Goal: Check status: Check status

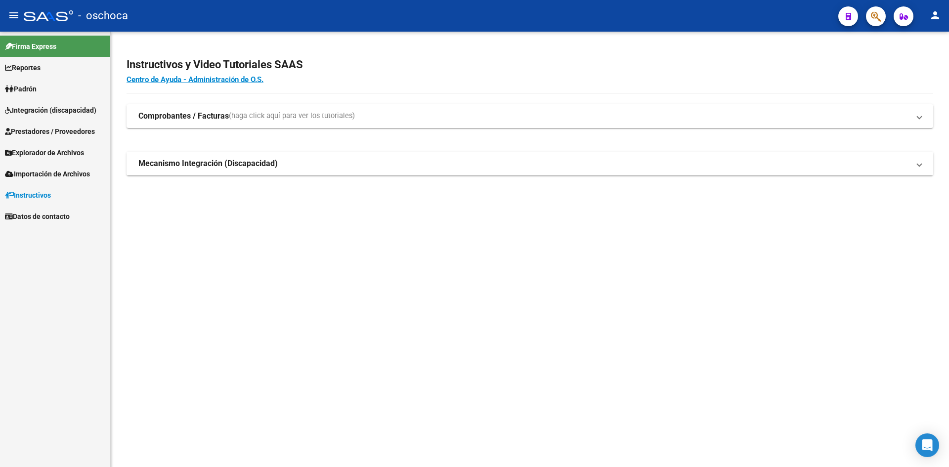
click at [63, 109] on span "Integración (discapacidad)" at bounding box center [50, 110] width 91 height 11
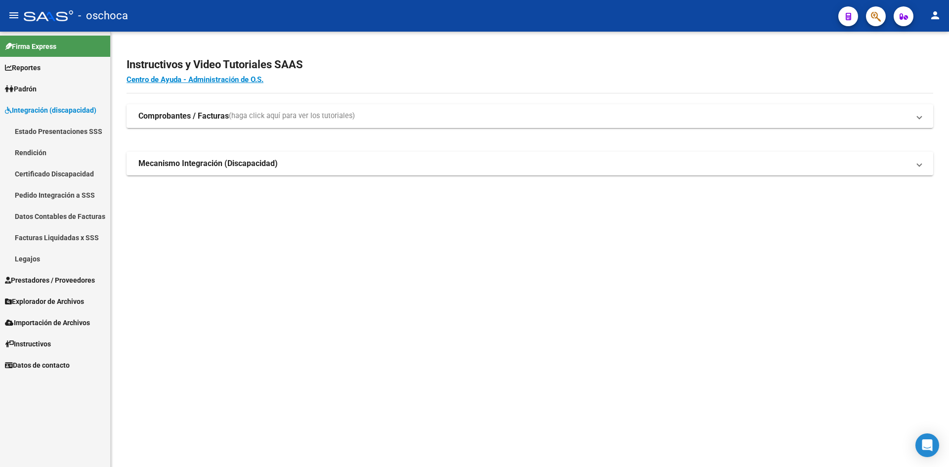
click at [62, 192] on link "Pedido Integración a SSS" at bounding box center [55, 194] width 110 height 21
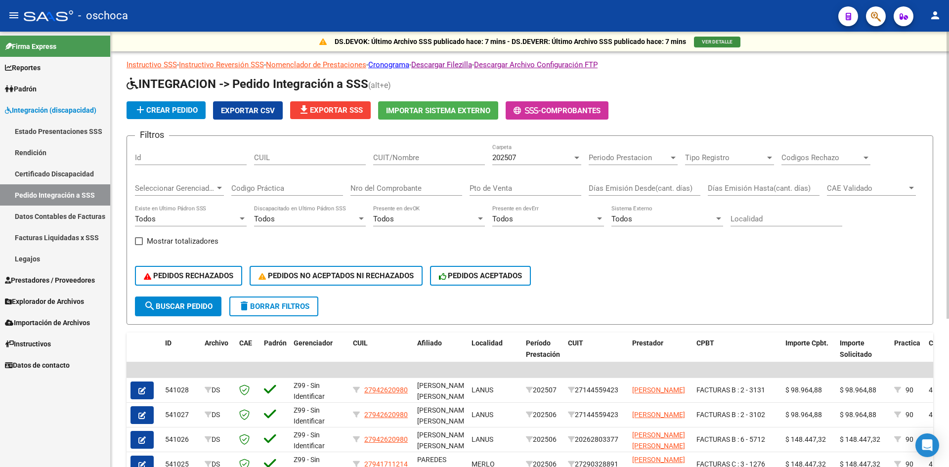
click at [714, 41] on span "VER DETALLE" at bounding box center [717, 41] width 31 height 5
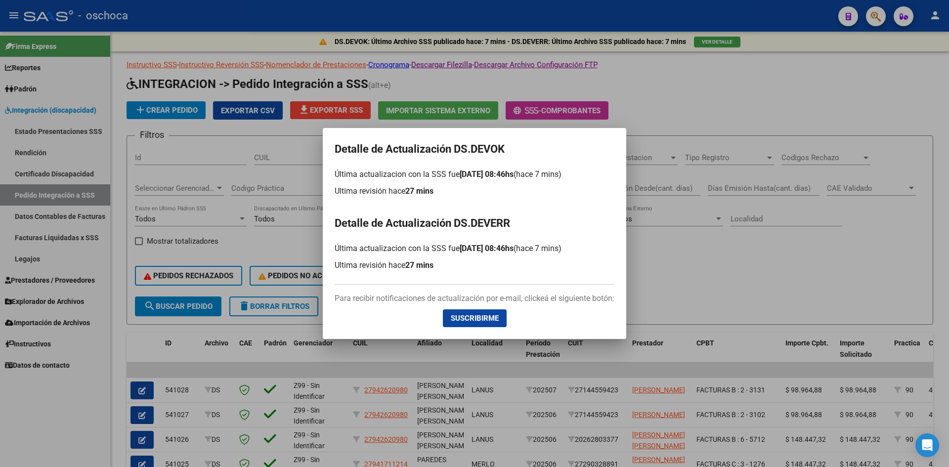
click at [709, 264] on div at bounding box center [474, 233] width 949 height 467
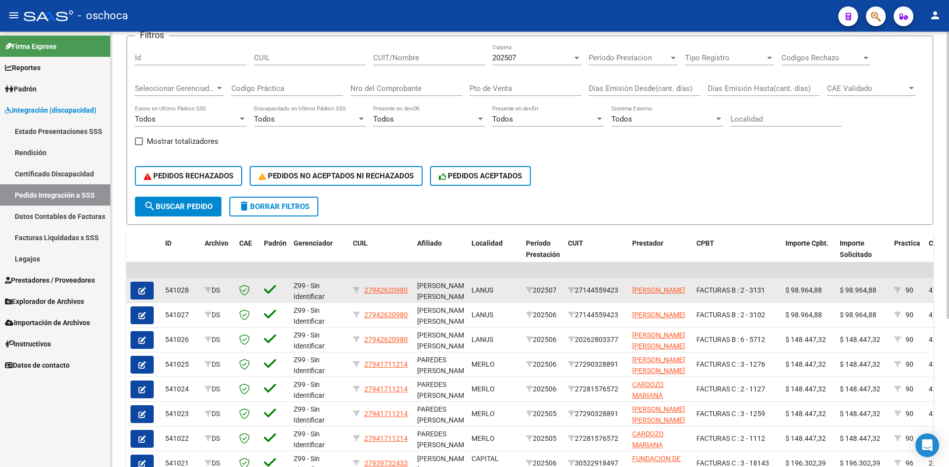
scroll to position [148, 0]
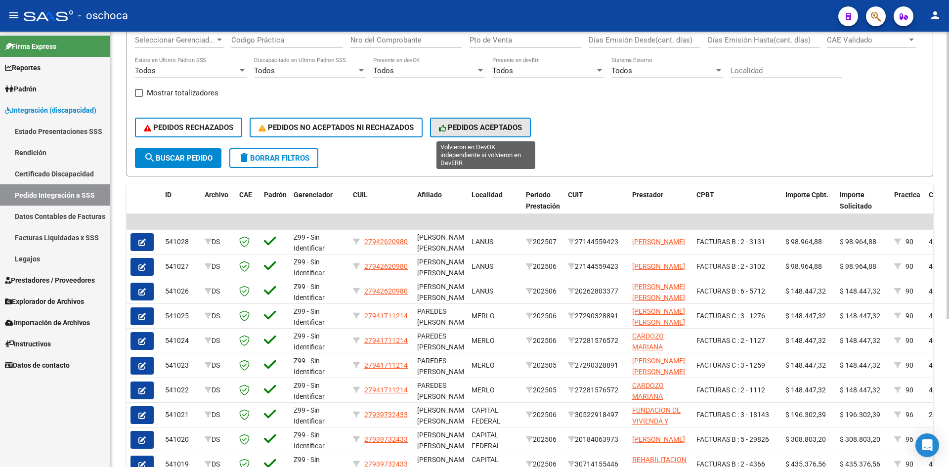
click at [508, 129] on span "PEDIDOS ACEPTADOS" at bounding box center [481, 127] width 84 height 9
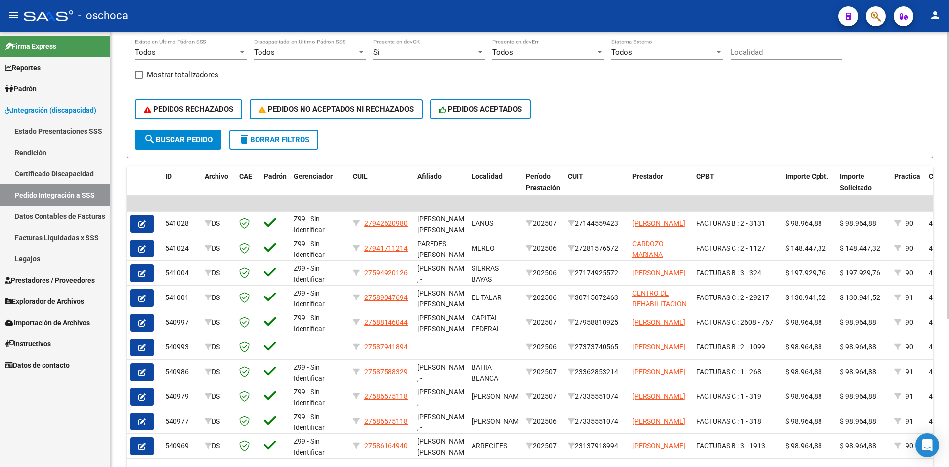
scroll to position [225, 0]
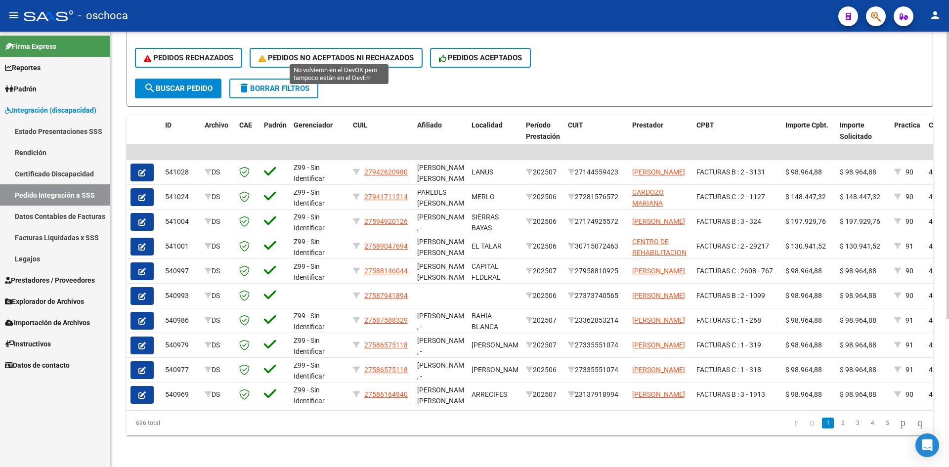
click at [312, 53] on span "PEDIDOS NO ACEPTADOS NI RECHAZADOS" at bounding box center [336, 57] width 155 height 9
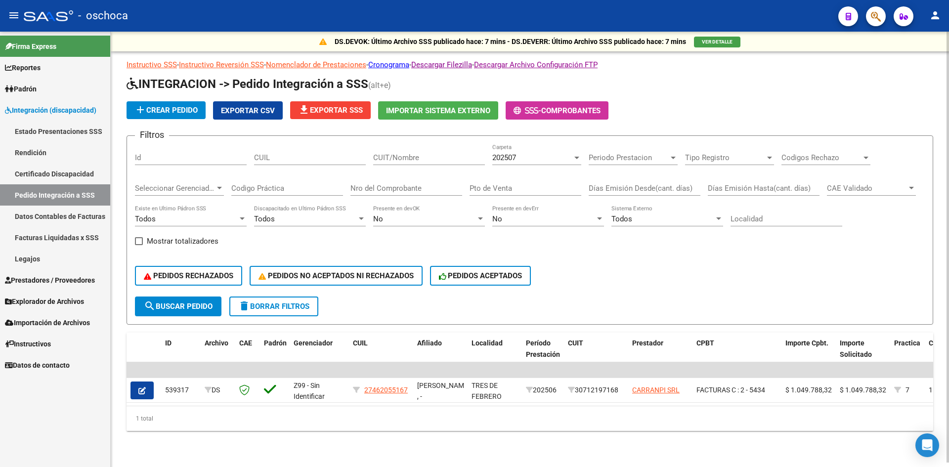
scroll to position [3, 0]
click at [211, 266] on button "PEDIDOS RECHAZADOS" at bounding box center [188, 276] width 107 height 20
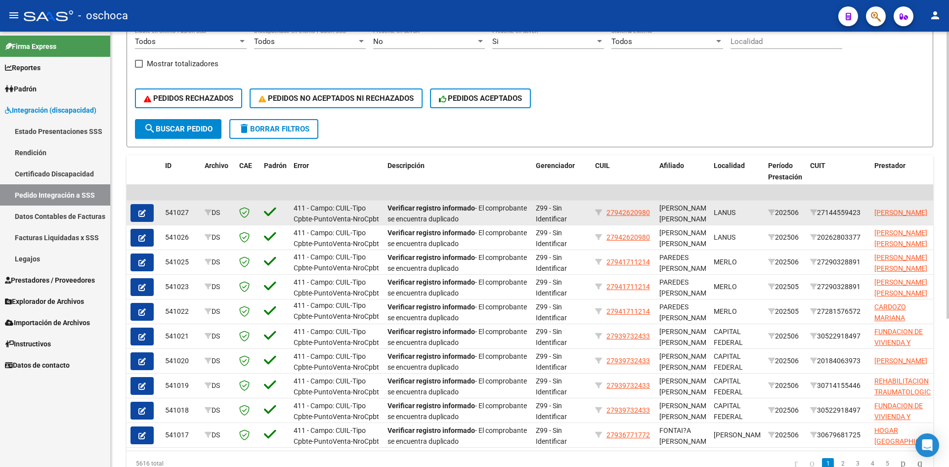
scroll to position [176, 0]
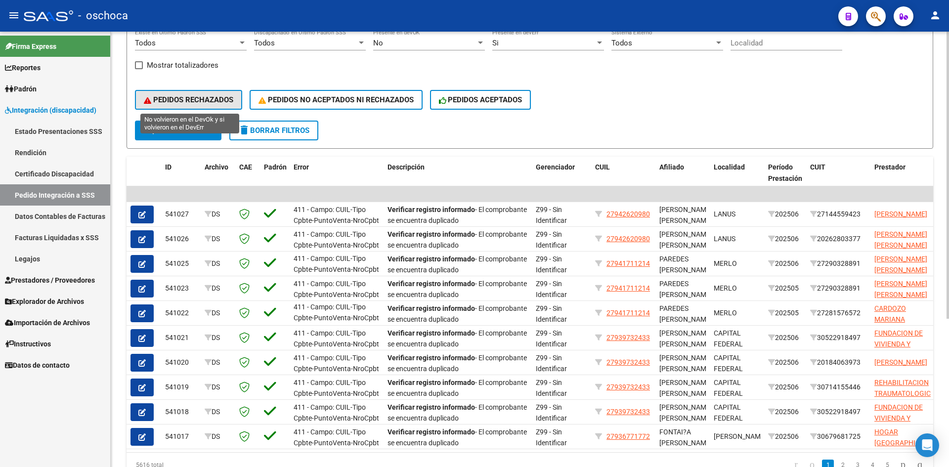
click at [181, 100] on span "PEDIDOS RECHAZADOS" at bounding box center [188, 99] width 89 height 9
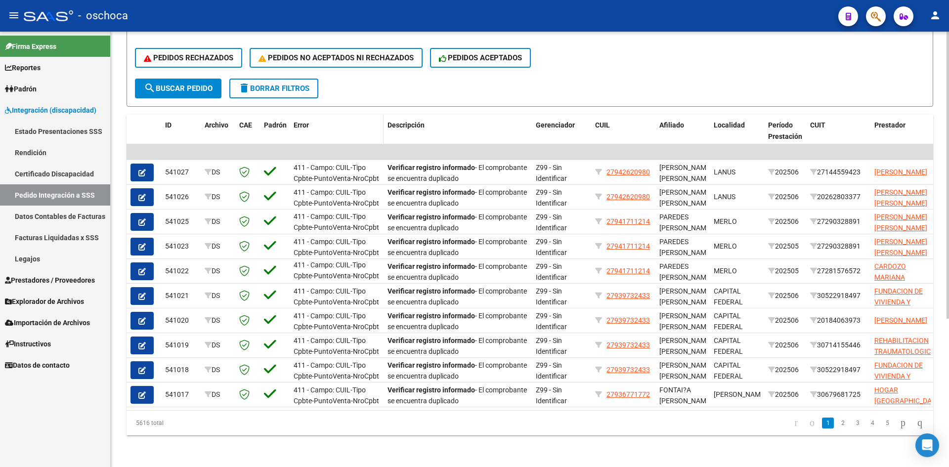
scroll to position [225, 0]
